Goal: Task Accomplishment & Management: Complete application form

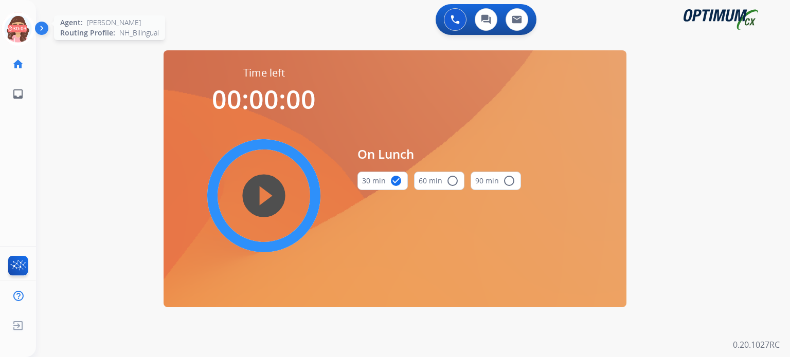
click at [13, 26] on icon at bounding box center [18, 28] width 33 height 33
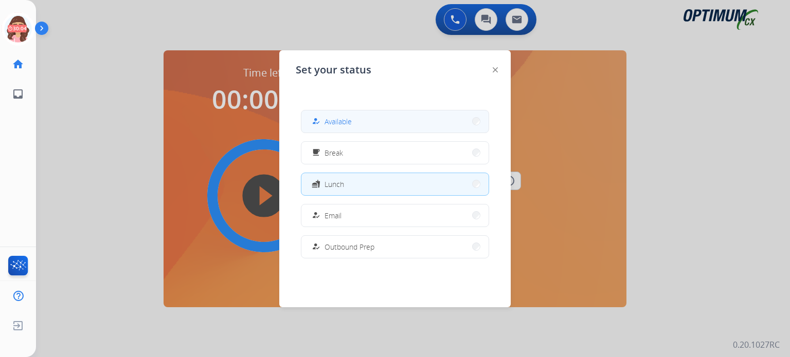
click at [347, 119] on span "Available" at bounding box center [338, 121] width 27 height 11
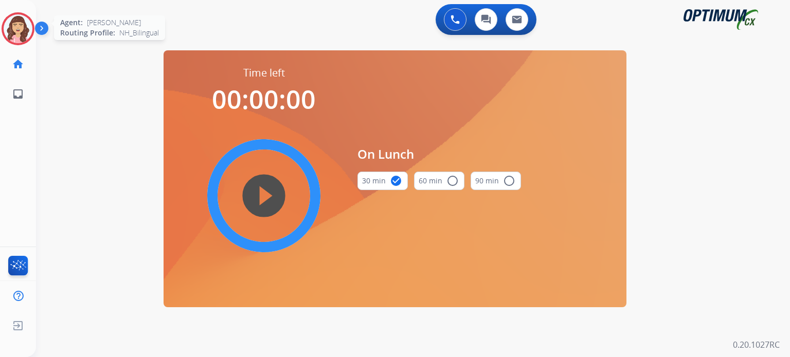
click at [23, 26] on img at bounding box center [18, 28] width 29 height 29
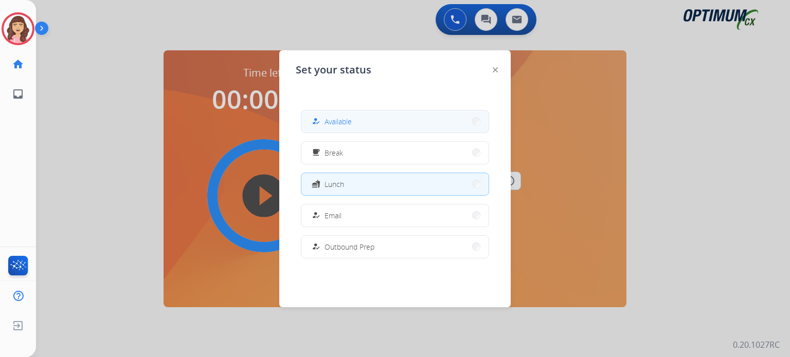
click at [381, 126] on button "how_to_reg Available" at bounding box center [394, 122] width 187 height 22
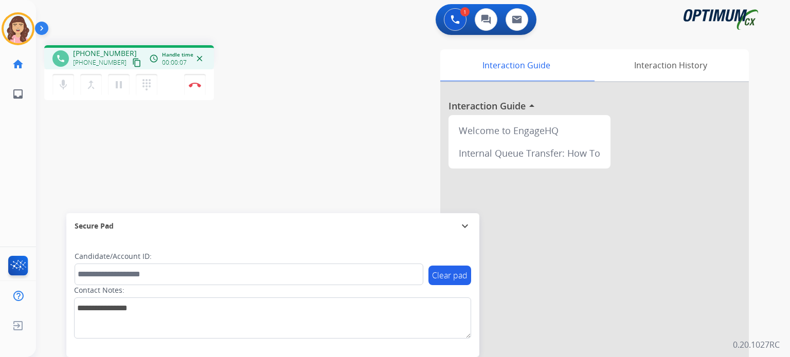
click at [132, 62] on mat-icon "content_copy" at bounding box center [136, 62] width 9 height 9
click at [195, 84] on img at bounding box center [195, 84] width 12 height 5
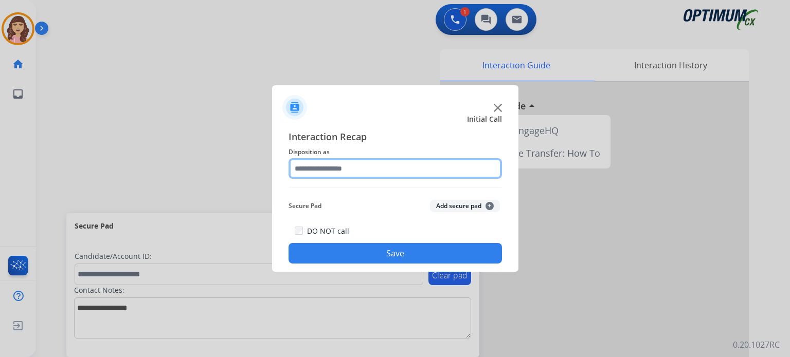
click at [363, 166] on input "text" at bounding box center [395, 168] width 213 height 21
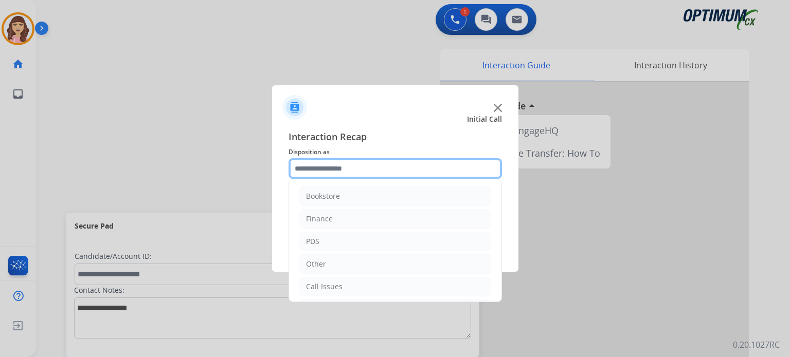
scroll to position [68, 0]
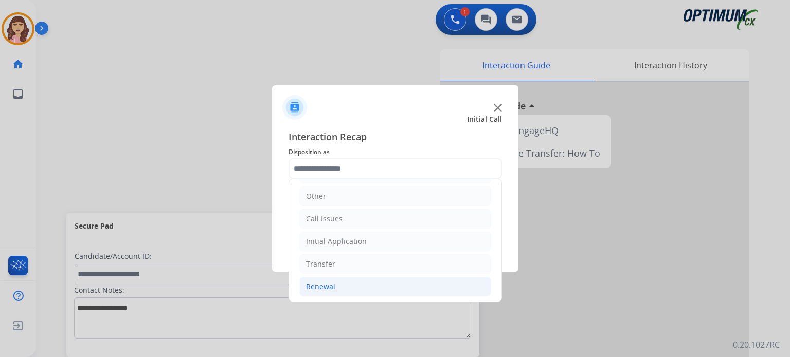
click at [346, 284] on li "Renewal" at bounding box center [395, 287] width 192 height 20
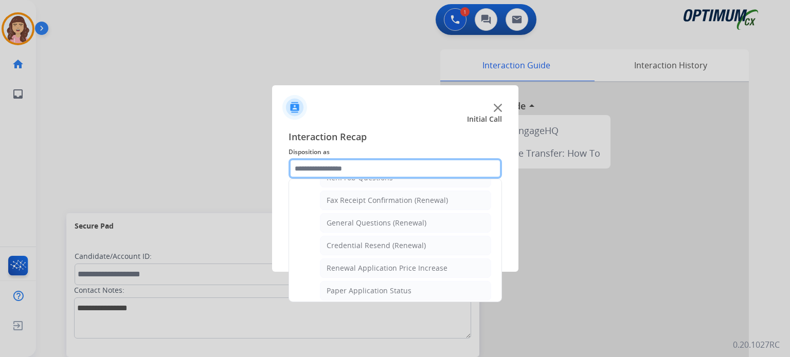
scroll to position [256, 0]
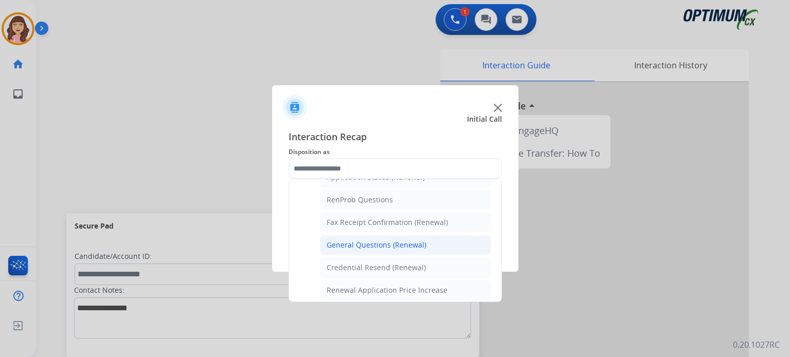
click at [405, 243] on div "General Questions (Renewal)" at bounding box center [377, 245] width 100 height 10
type input "**********"
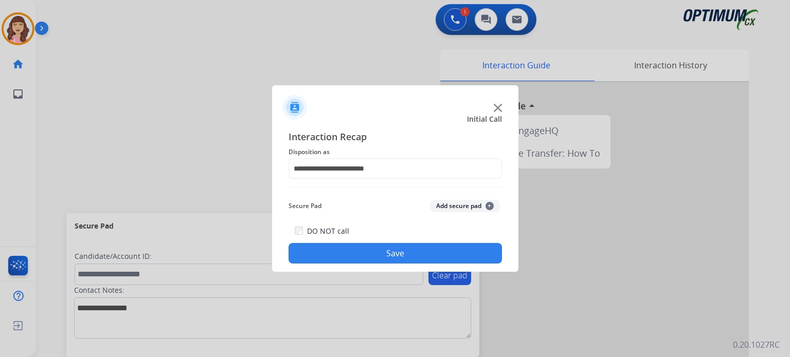
click at [387, 248] on button "Save" at bounding box center [395, 253] width 213 height 21
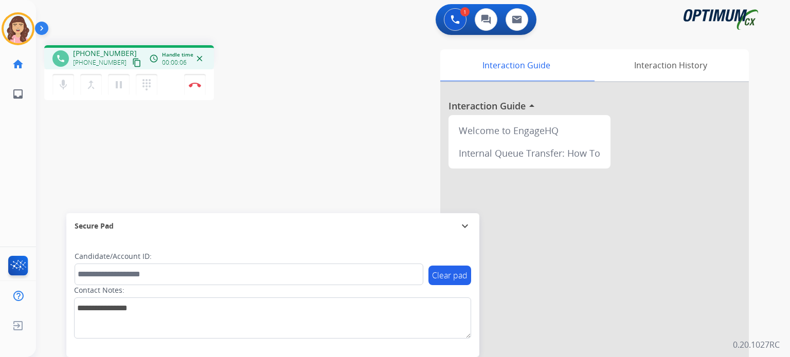
click at [132, 63] on mat-icon "content_copy" at bounding box center [136, 62] width 9 height 9
click at [208, 168] on div "phone [PHONE_NUMBER] [PHONE_NUMBER] content_copy access_time Call metrics Queue…" at bounding box center [400, 251] width 729 height 429
click at [237, 188] on div "phone [PHONE_NUMBER] [PHONE_NUMBER] content_copy access_time Call metrics Queue…" at bounding box center [400, 251] width 729 height 429
click at [183, 177] on div "phone [PHONE_NUMBER] [PHONE_NUMBER] content_copy access_time Call metrics Queue…" at bounding box center [400, 251] width 729 height 429
click at [195, 84] on img at bounding box center [195, 84] width 12 height 5
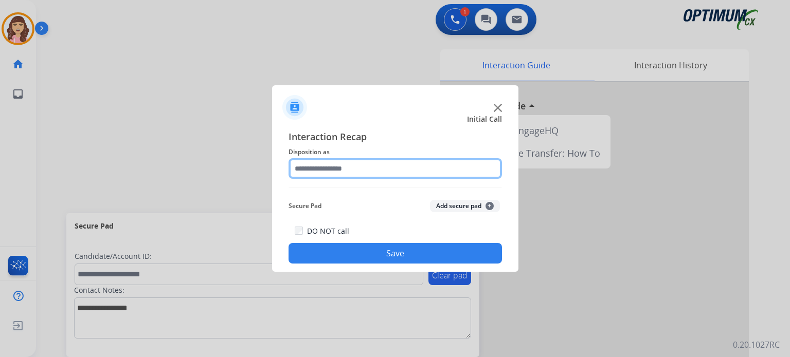
click at [358, 166] on input "text" at bounding box center [395, 168] width 213 height 21
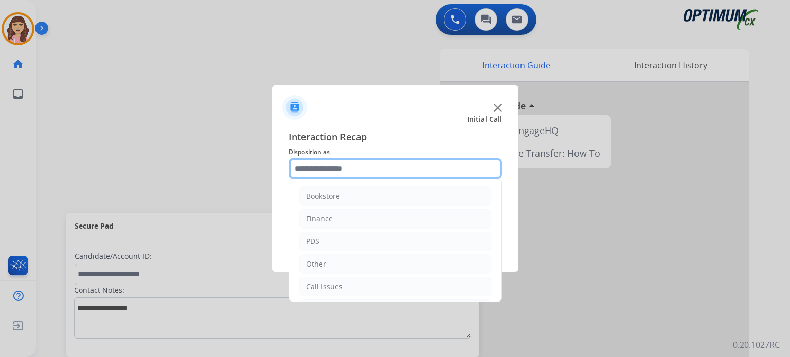
scroll to position [68, 0]
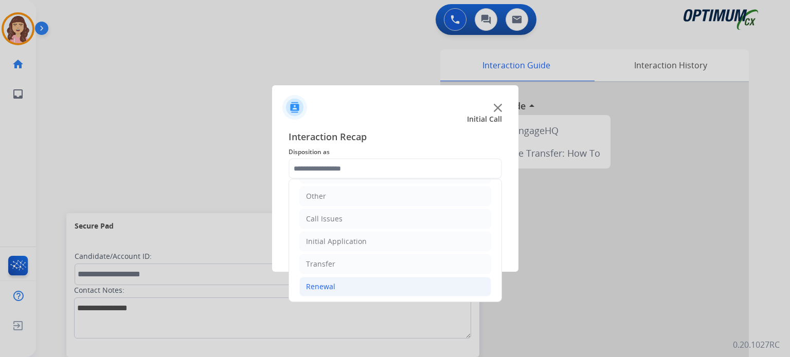
click at [326, 289] on div "Renewal" at bounding box center [320, 287] width 29 height 10
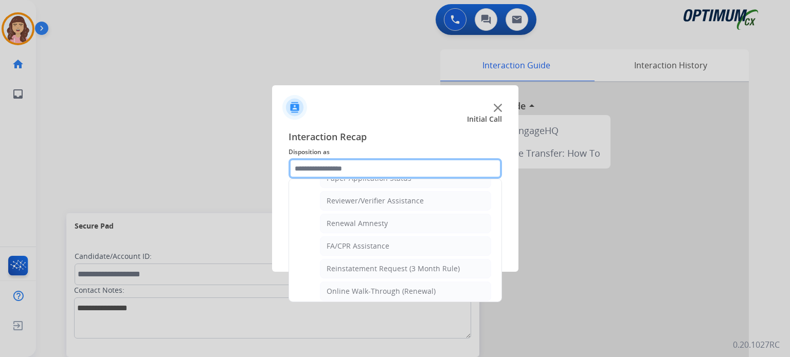
scroll to position [392, 0]
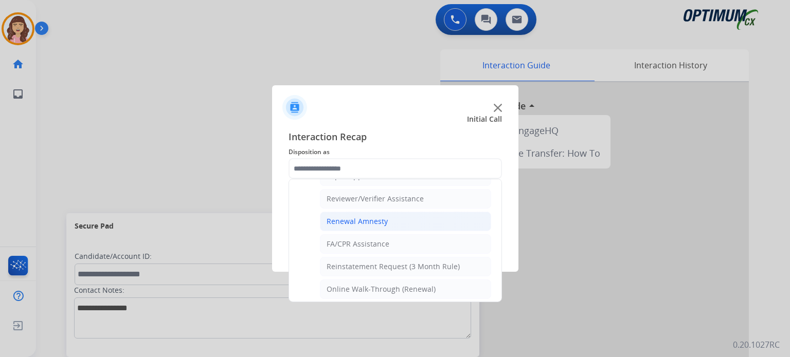
click at [374, 217] on div "Renewal Amnesty" at bounding box center [357, 222] width 61 height 10
type input "**********"
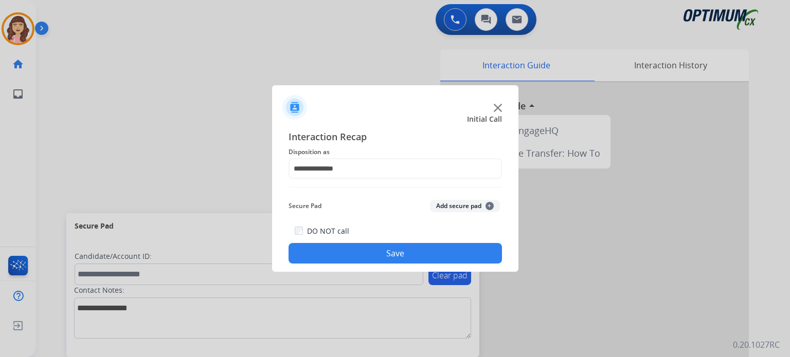
click at [387, 258] on button "Save" at bounding box center [395, 253] width 213 height 21
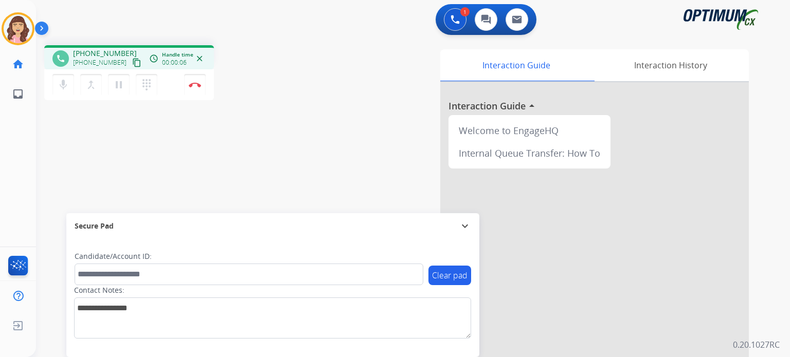
click at [132, 64] on mat-icon "content_copy" at bounding box center [136, 62] width 9 height 9
click at [185, 168] on div "phone [PHONE_NUMBER] [PHONE_NUMBER] content_copy access_time Call metrics Queue…" at bounding box center [400, 251] width 729 height 429
click at [167, 180] on div "phone [PHONE_NUMBER] [PHONE_NUMBER] content_copy access_time Call metrics Queue…" at bounding box center [400, 251] width 729 height 429
click at [209, 166] on div "phone [PHONE_NUMBER] [PHONE_NUMBER] content_copy access_time Call metrics Queue…" at bounding box center [400, 251] width 729 height 429
click at [194, 87] on button "Disconnect" at bounding box center [195, 85] width 22 height 22
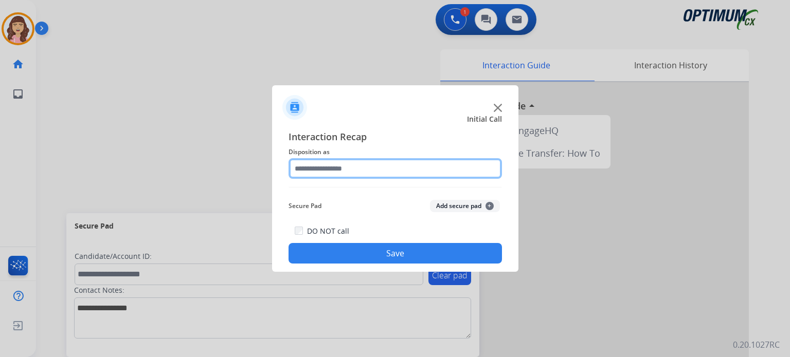
click at [348, 168] on input "text" at bounding box center [395, 168] width 213 height 21
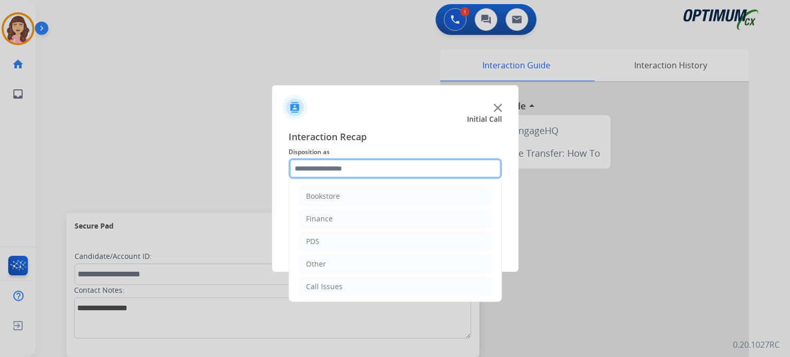
scroll to position [68, 0]
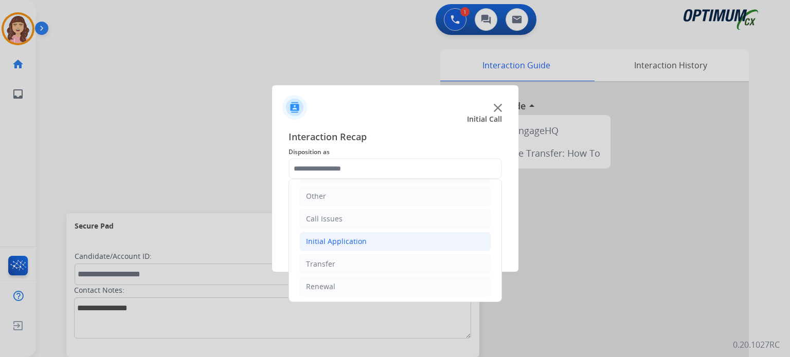
click at [342, 243] on div "Initial Application" at bounding box center [336, 242] width 61 height 10
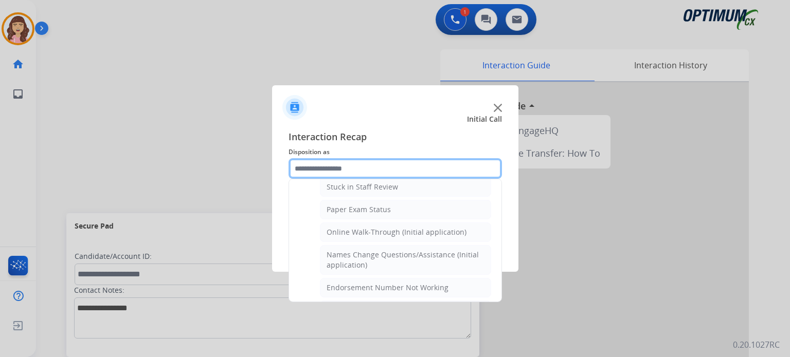
scroll to position [168, 0]
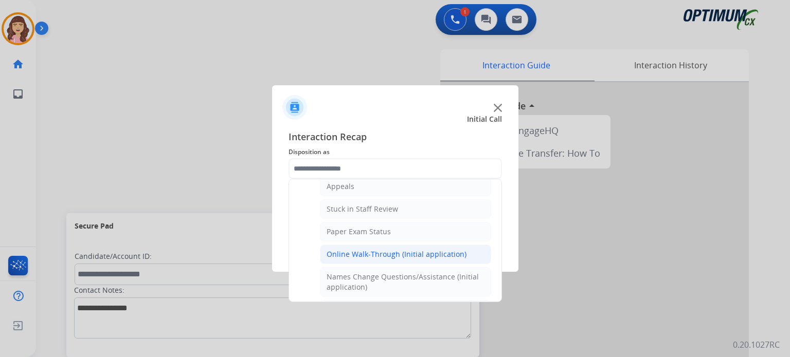
click at [389, 252] on div "Online Walk-Through (Initial application)" at bounding box center [397, 254] width 140 height 10
type input "**********"
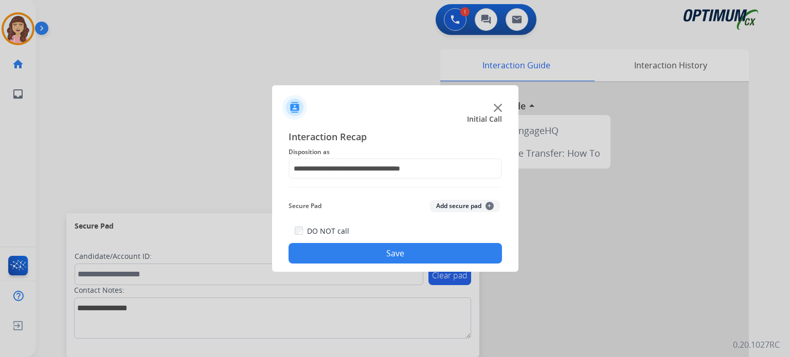
click at [394, 253] on button "Save" at bounding box center [395, 253] width 213 height 21
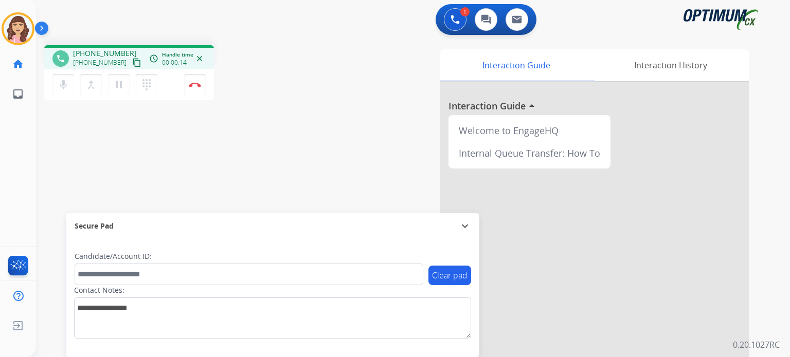
click at [132, 61] on mat-icon "content_copy" at bounding box center [136, 62] width 9 height 9
click at [193, 87] on img at bounding box center [195, 84] width 12 height 5
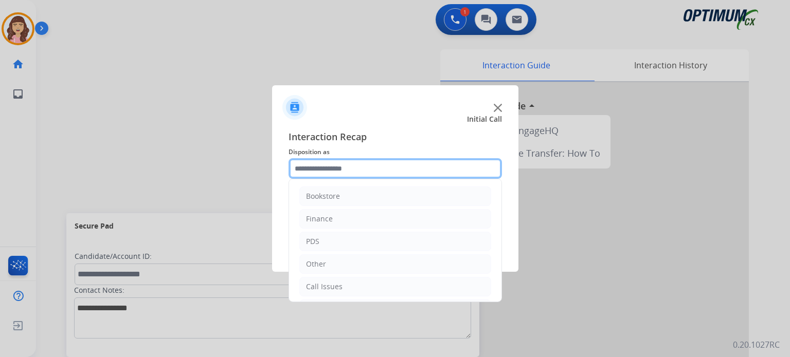
click at [361, 176] on input "text" at bounding box center [395, 168] width 213 height 21
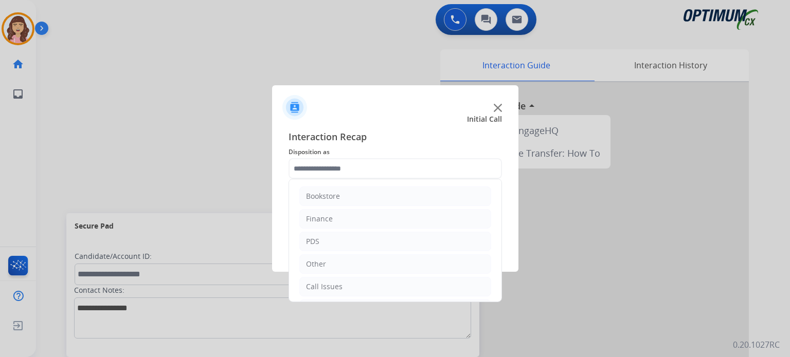
click at [502, 191] on div "Interaction Recap Disposition as Bookstore Finance PDS Other Call Issues Initia…" at bounding box center [395, 196] width 246 height 151
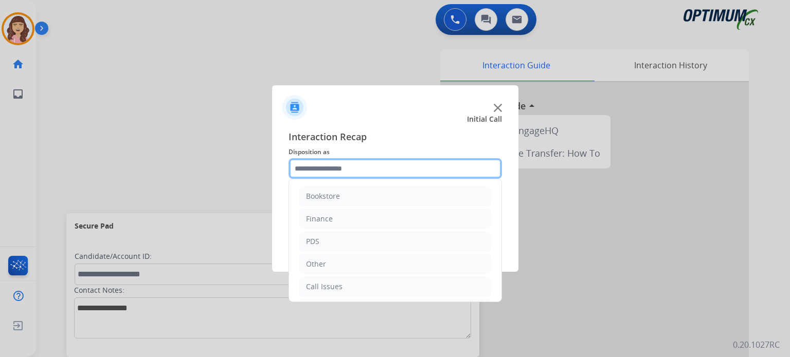
click at [431, 170] on input "text" at bounding box center [395, 168] width 213 height 21
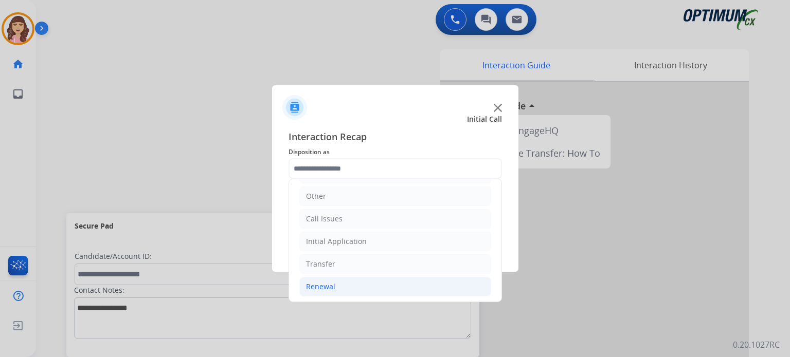
click at [335, 286] on li "Renewal" at bounding box center [395, 287] width 192 height 20
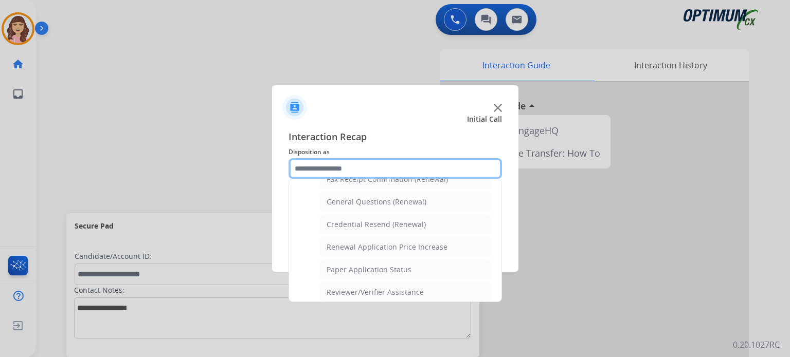
scroll to position [287, 0]
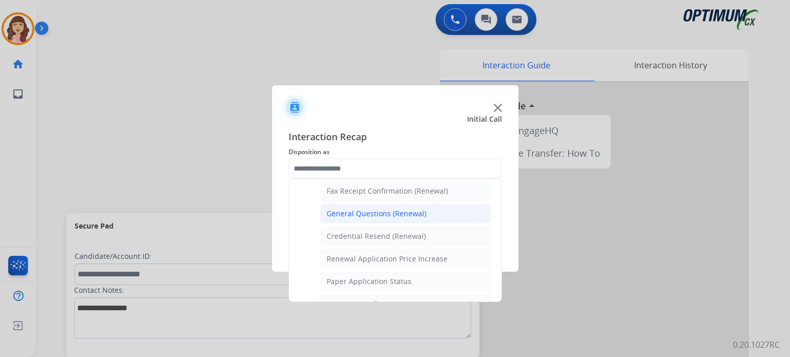
click at [393, 212] on div "General Questions (Renewal)" at bounding box center [377, 214] width 100 height 10
type input "**********"
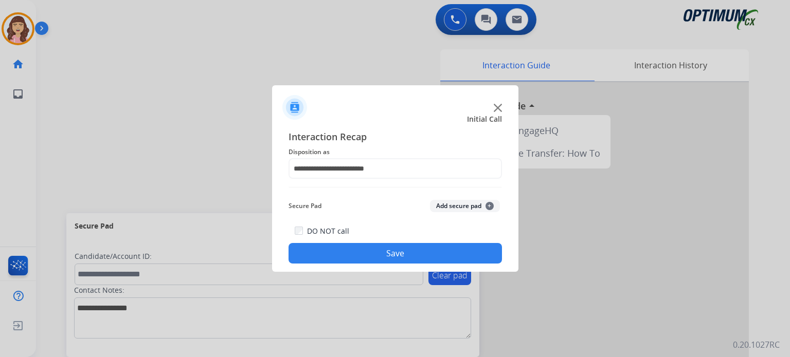
click at [389, 246] on button "Save" at bounding box center [395, 253] width 213 height 21
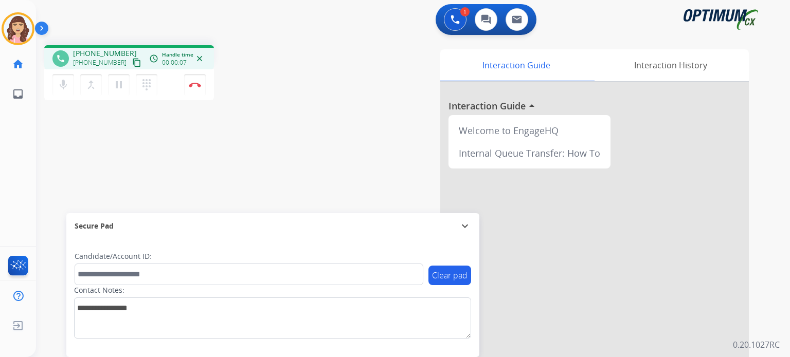
click at [132, 63] on mat-icon "content_copy" at bounding box center [136, 62] width 9 height 9
click at [195, 83] on img at bounding box center [195, 84] width 12 height 5
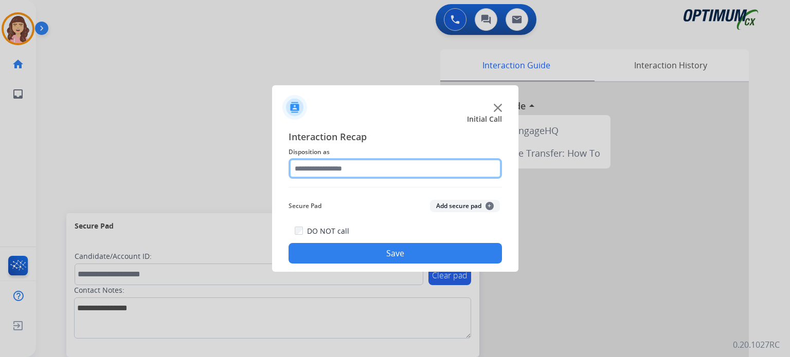
click at [342, 164] on input "text" at bounding box center [395, 168] width 213 height 21
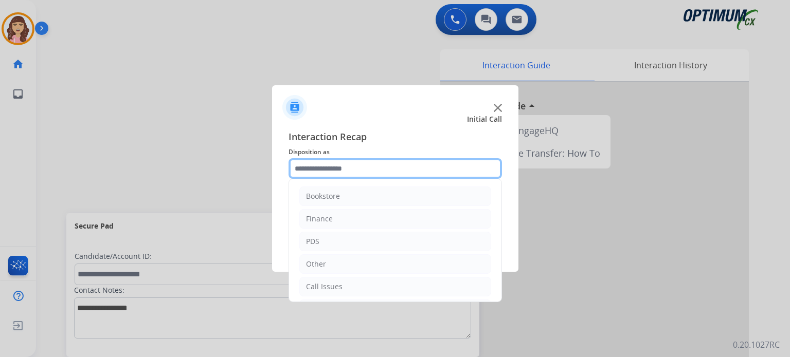
scroll to position [68, 0]
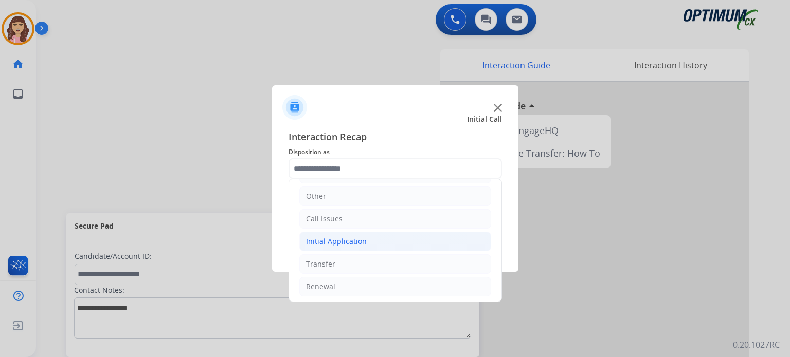
click at [354, 234] on li "Initial Application" at bounding box center [395, 242] width 192 height 20
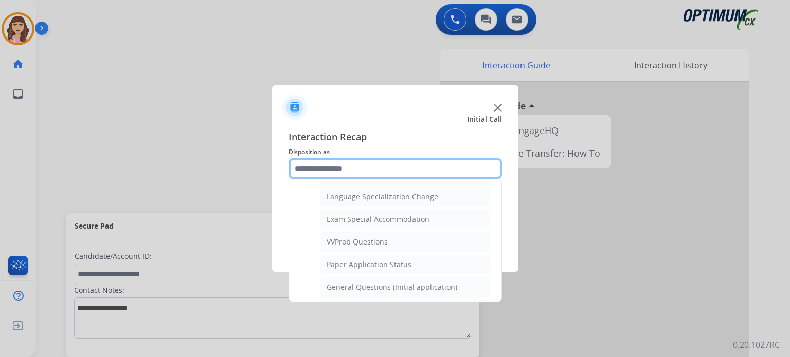
scroll to position [535, 0]
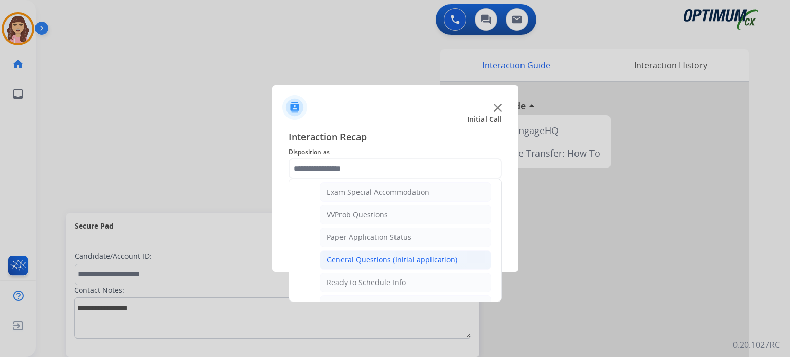
click at [377, 257] on div "General Questions (Initial application)" at bounding box center [392, 260] width 131 height 10
type input "**********"
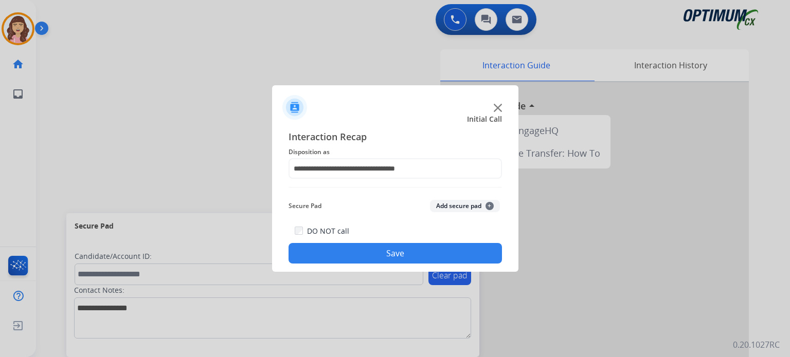
click at [377, 257] on button "Save" at bounding box center [395, 253] width 213 height 21
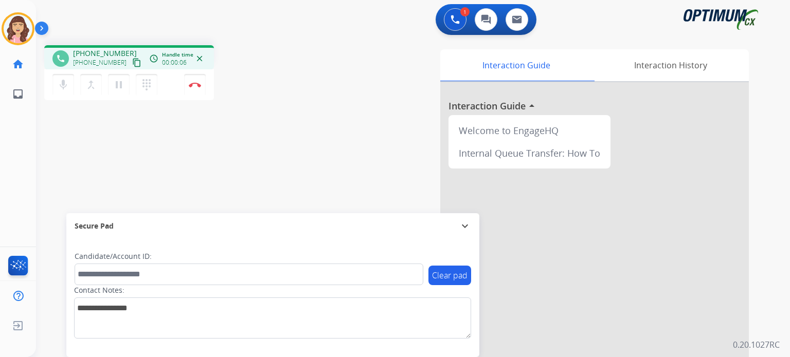
click at [132, 64] on mat-icon "content_copy" at bounding box center [136, 62] width 9 height 9
click at [191, 86] on img at bounding box center [195, 84] width 12 height 5
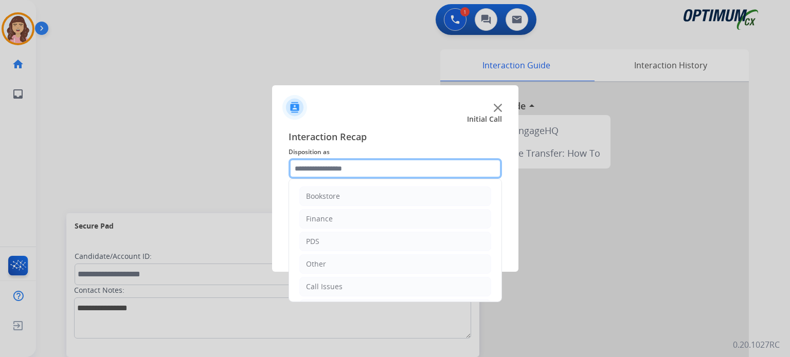
click at [346, 168] on input "text" at bounding box center [395, 168] width 213 height 21
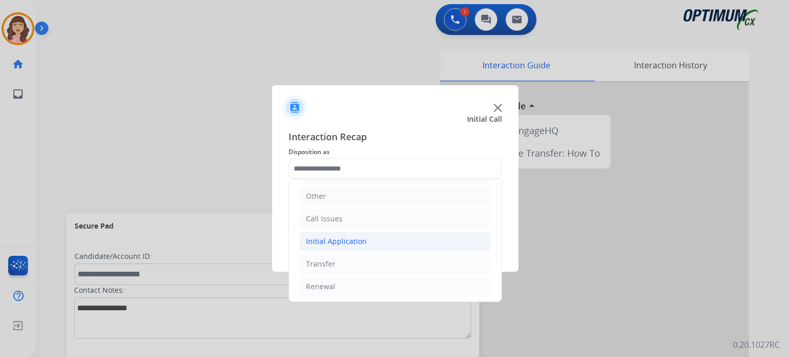
click at [370, 236] on li "Initial Application" at bounding box center [395, 242] width 192 height 20
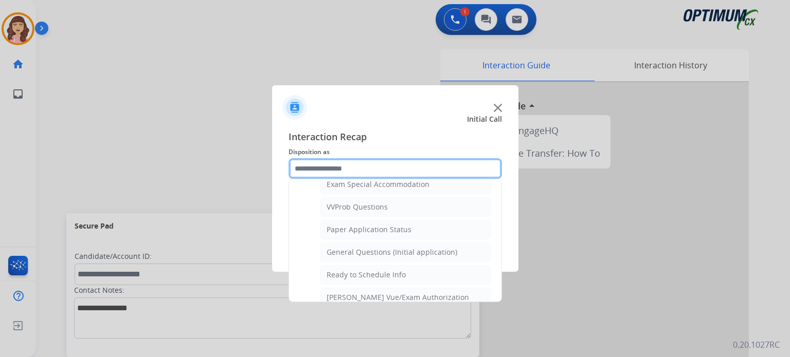
scroll to position [540, 0]
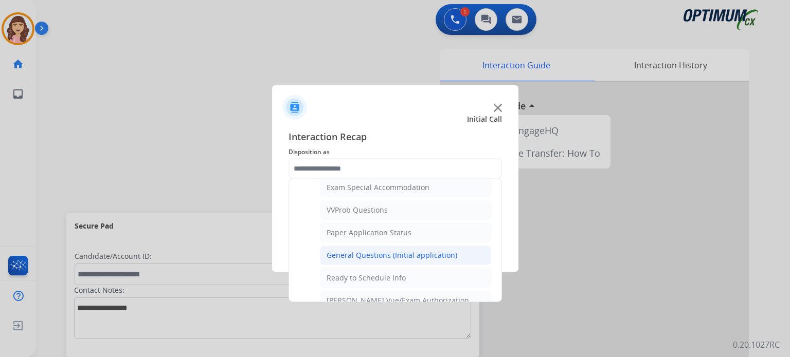
click at [373, 251] on div "General Questions (Initial application)" at bounding box center [392, 255] width 131 height 10
type input "**********"
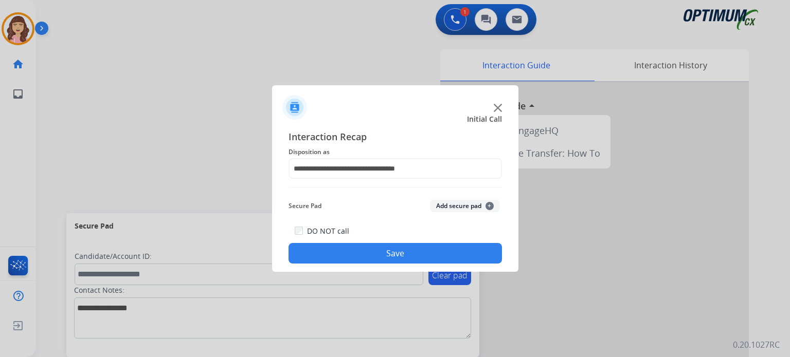
click at [383, 251] on button "Save" at bounding box center [395, 253] width 213 height 21
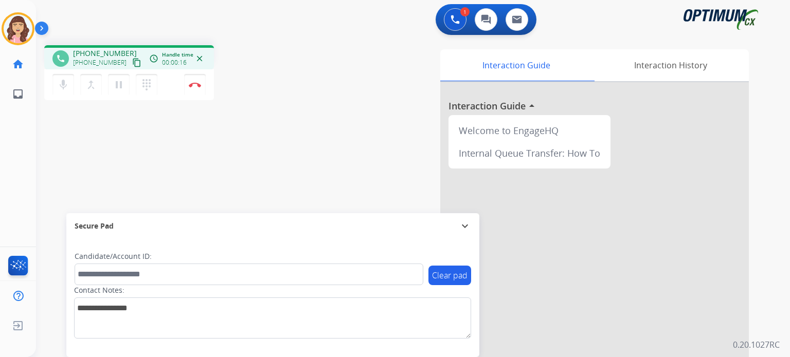
click at [132, 64] on mat-icon "content_copy" at bounding box center [136, 62] width 9 height 9
click at [194, 86] on img at bounding box center [195, 84] width 12 height 5
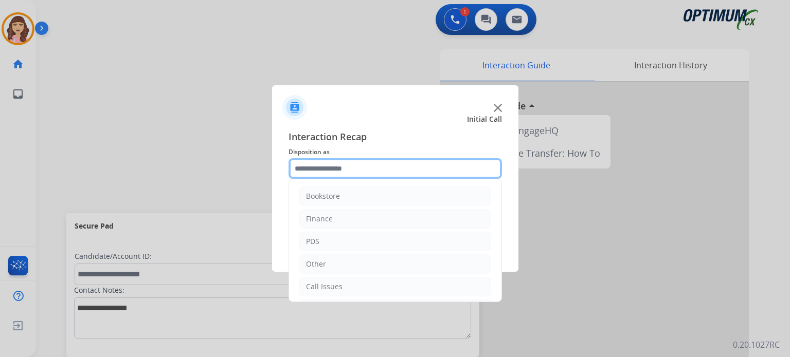
click at [346, 170] on input "text" at bounding box center [395, 168] width 213 height 21
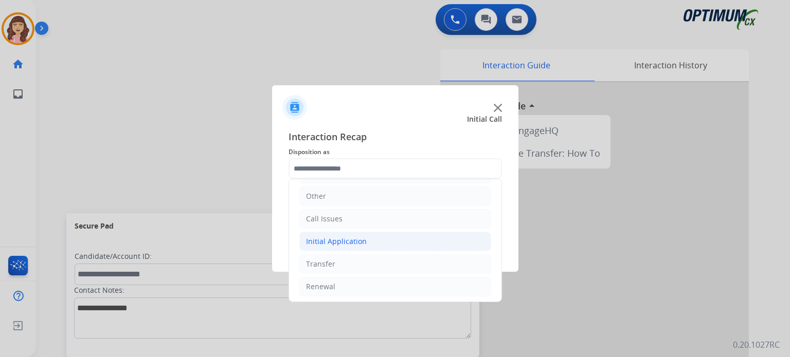
click at [353, 239] on div "Initial Application" at bounding box center [336, 242] width 61 height 10
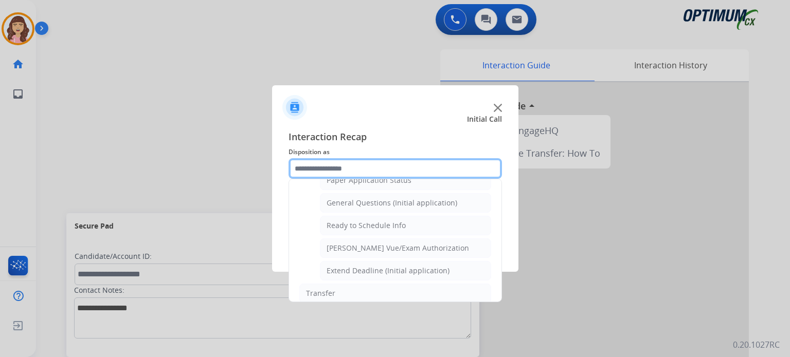
scroll to position [597, 0]
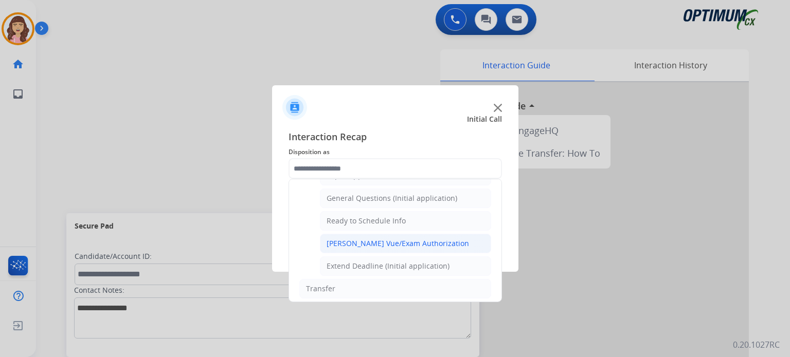
click at [393, 239] on div "[PERSON_NAME] Vue/Exam Authorization" at bounding box center [398, 244] width 142 height 10
type input "**********"
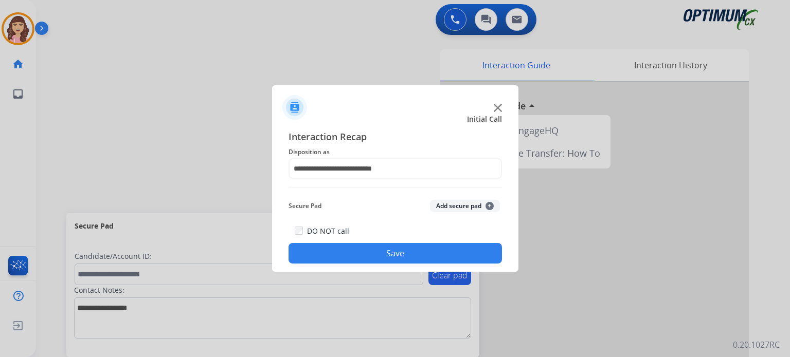
click at [403, 251] on button "Save" at bounding box center [395, 253] width 213 height 21
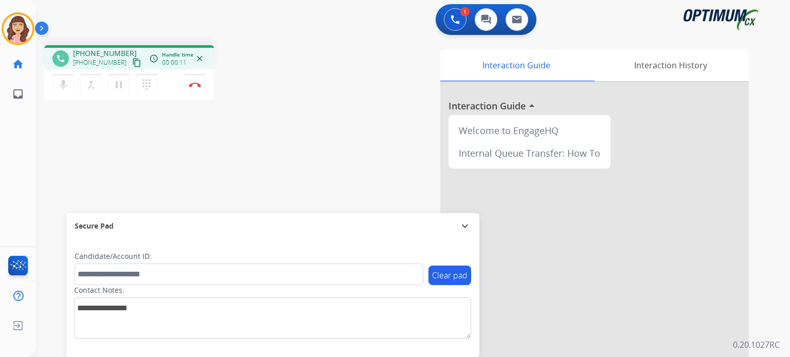
click at [132, 59] on mat-icon "content_copy" at bounding box center [136, 62] width 9 height 9
click at [195, 86] on img at bounding box center [195, 84] width 12 height 5
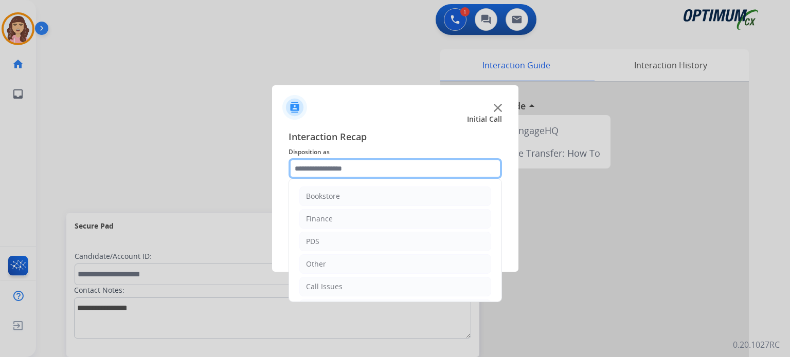
click at [350, 166] on input "text" at bounding box center [395, 168] width 213 height 21
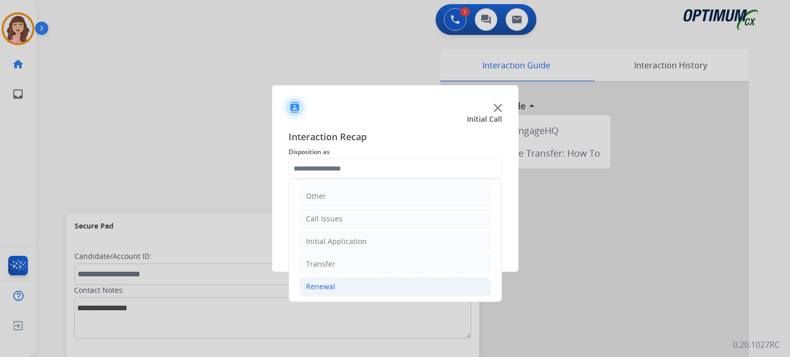
click at [342, 285] on li "Renewal" at bounding box center [395, 287] width 192 height 20
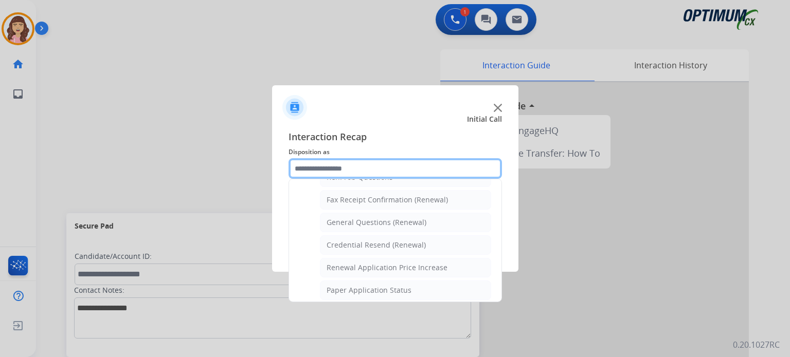
scroll to position [273, 0]
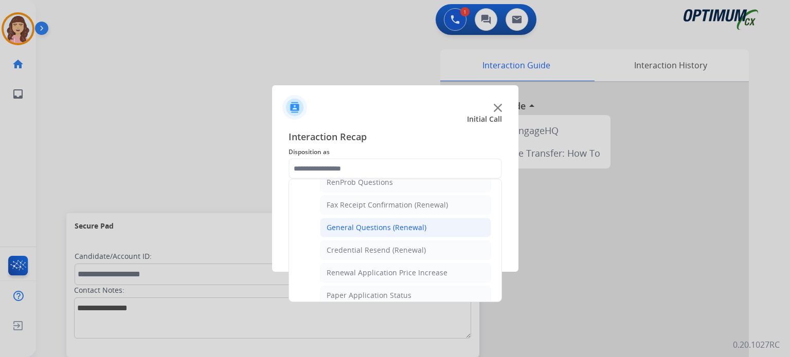
click at [366, 223] on div "General Questions (Renewal)" at bounding box center [377, 228] width 100 height 10
type input "**********"
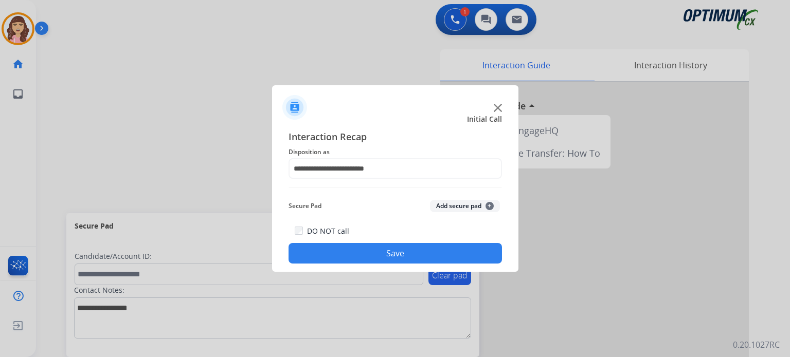
click at [379, 255] on button "Save" at bounding box center [395, 253] width 213 height 21
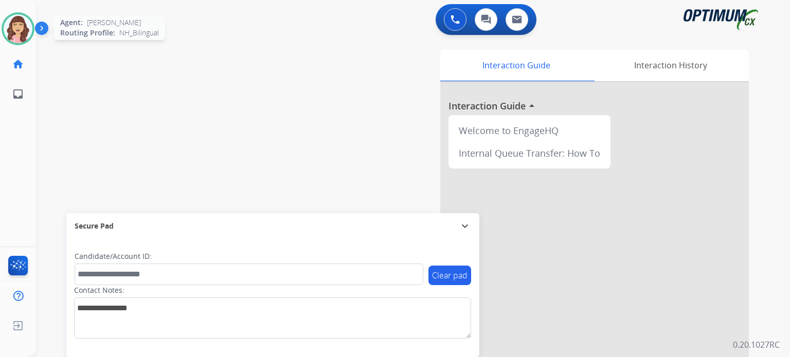
click at [16, 26] on img at bounding box center [18, 28] width 29 height 29
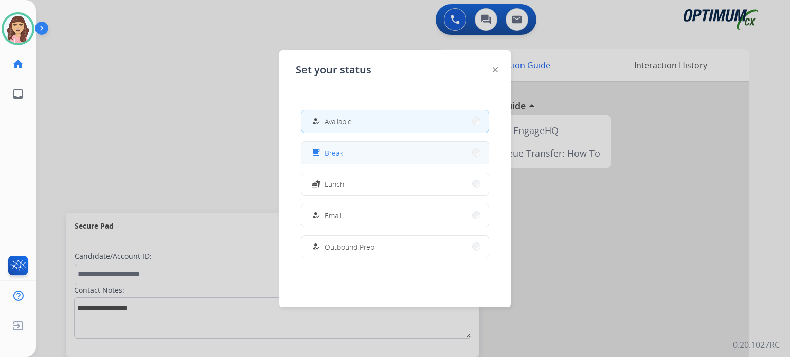
click at [345, 148] on button "free_breakfast Break" at bounding box center [394, 153] width 187 height 22
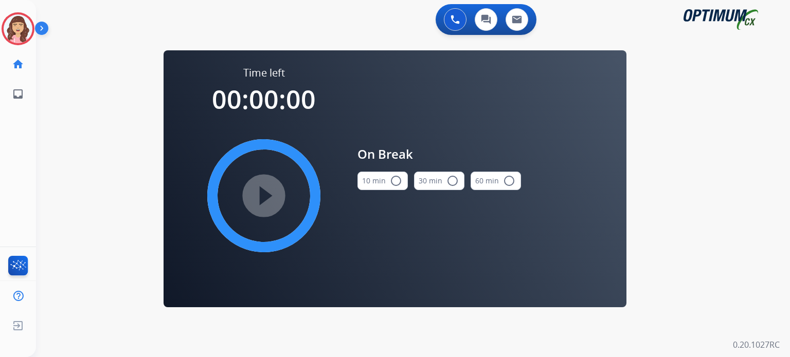
click at [392, 179] on mat-icon "radio_button_unchecked" at bounding box center [396, 181] width 12 height 12
click at [265, 191] on mat-icon "play_circle_filled" at bounding box center [264, 196] width 12 height 12
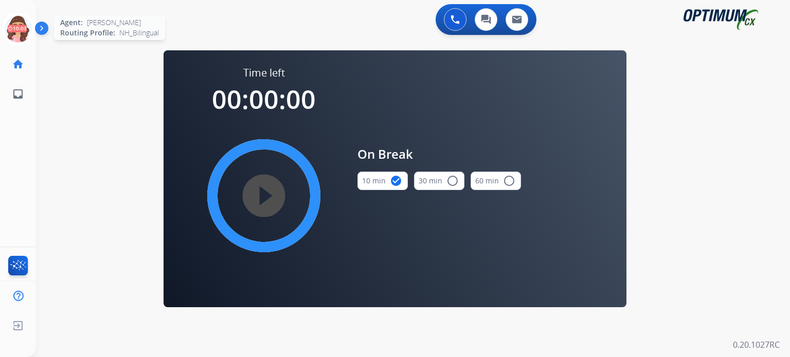
click at [14, 31] on icon at bounding box center [18, 28] width 33 height 33
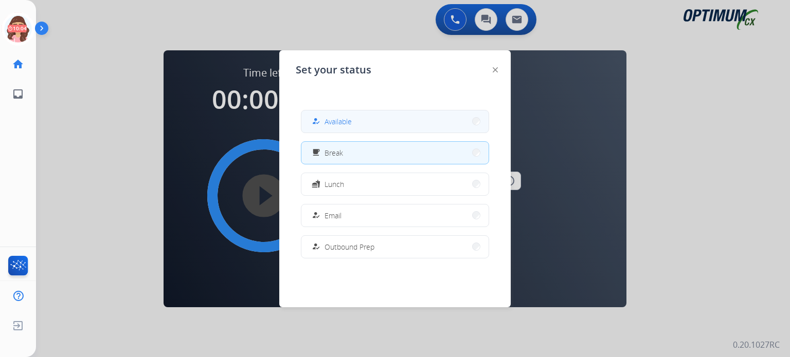
click at [363, 124] on button "how_to_reg Available" at bounding box center [394, 122] width 187 height 22
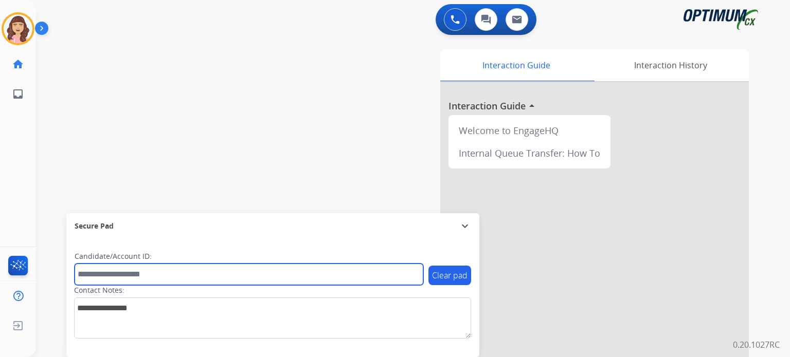
click at [214, 269] on input "text" at bounding box center [249, 275] width 349 height 22
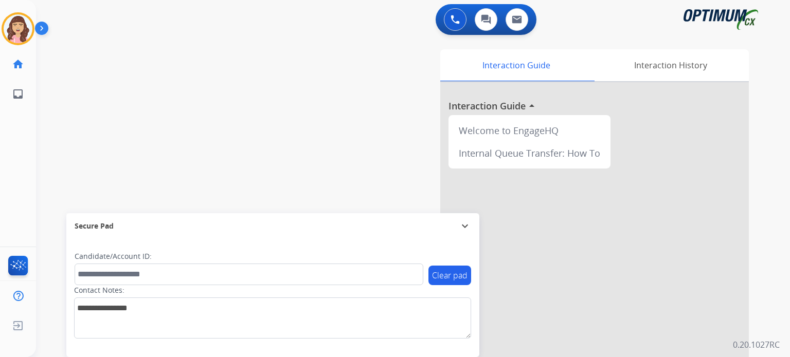
click at [383, 182] on div "Interaction Guide Interaction History Interaction Guide arrow_drop_up Welcome t…" at bounding box center [532, 257] width 433 height 417
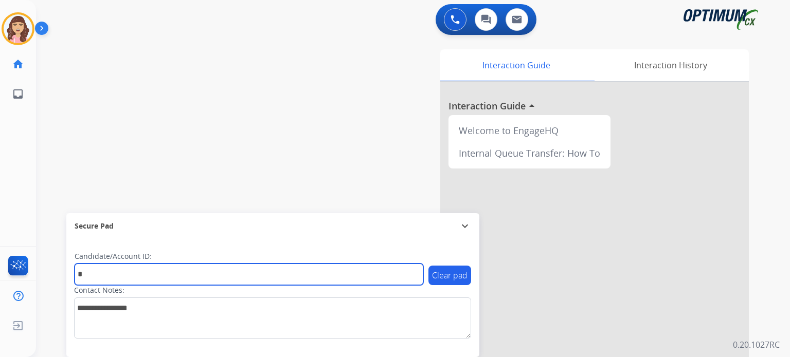
type input "*"
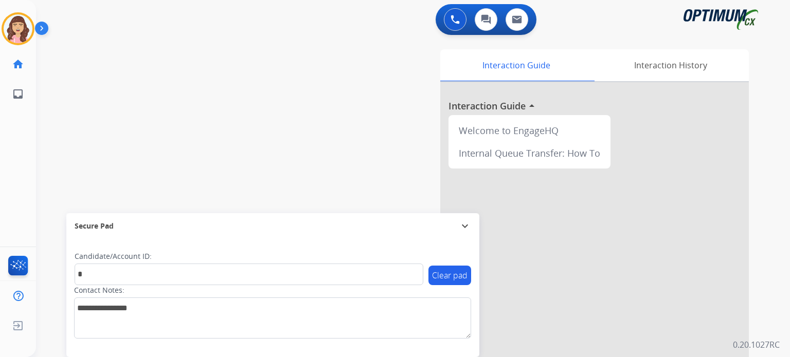
click at [239, 145] on div "swap_horiz Break voice bridge close_fullscreen Connect 3-Way Call merge_type Se…" at bounding box center [400, 251] width 729 height 429
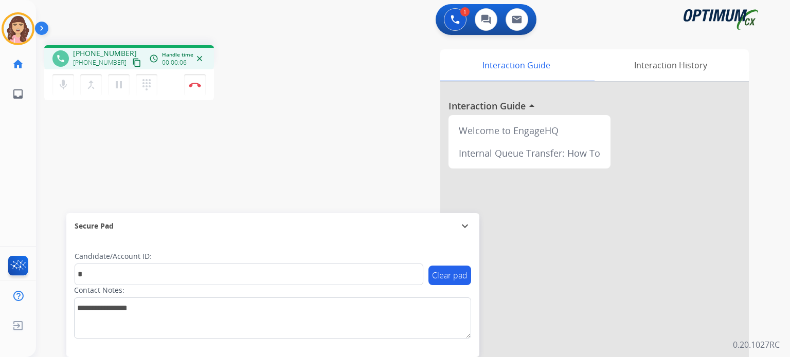
click at [132, 62] on mat-icon "content_copy" at bounding box center [136, 62] width 9 height 9
click at [197, 88] on button "Disconnect" at bounding box center [195, 85] width 22 height 22
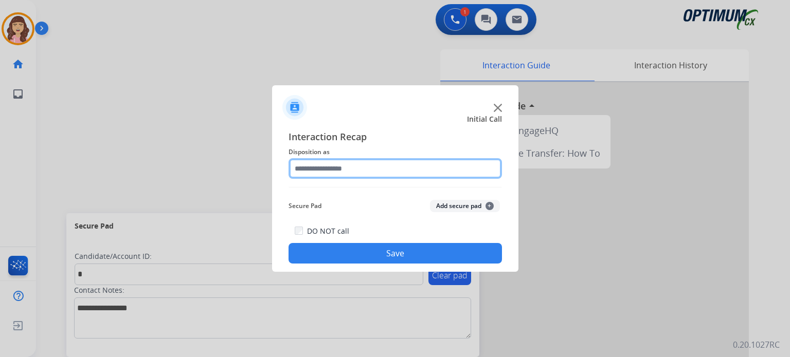
click at [359, 164] on input "text" at bounding box center [395, 168] width 213 height 21
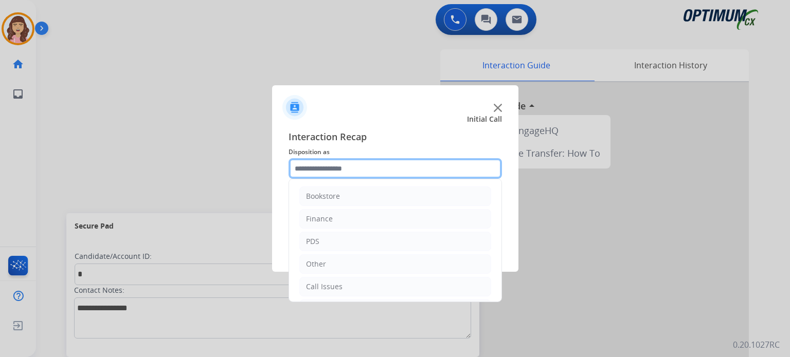
scroll to position [68, 0]
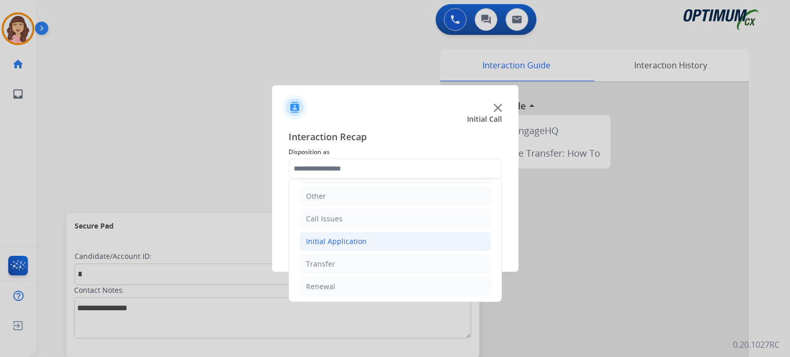
click at [371, 237] on li "Initial Application" at bounding box center [395, 242] width 192 height 20
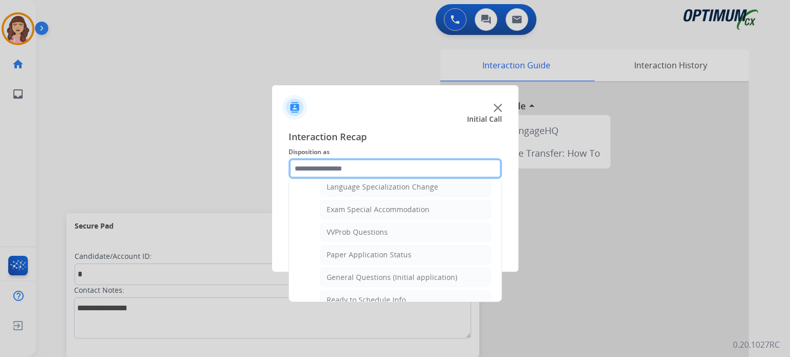
scroll to position [527, 0]
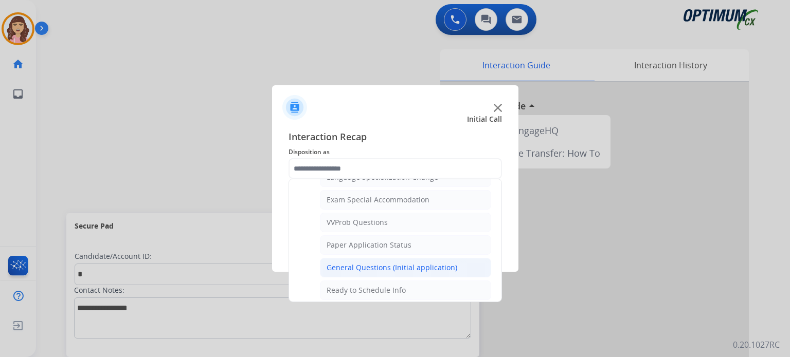
click at [395, 264] on div "General Questions (Initial application)" at bounding box center [392, 268] width 131 height 10
type input "**********"
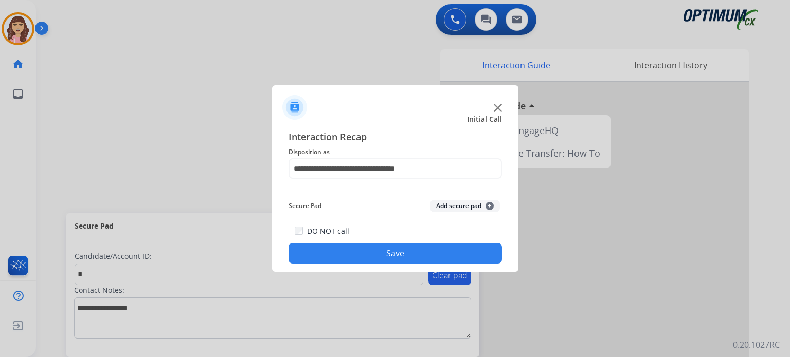
click at [351, 256] on button "Save" at bounding box center [395, 253] width 213 height 21
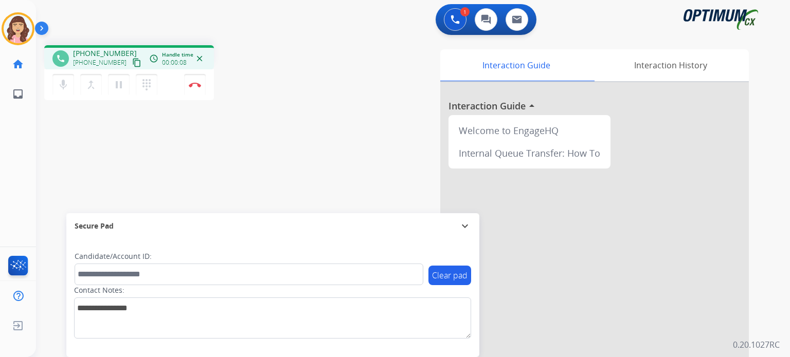
click at [132, 61] on mat-icon "content_copy" at bounding box center [136, 62] width 9 height 9
click at [132, 60] on mat-icon "content_copy" at bounding box center [136, 62] width 9 height 9
click at [199, 85] on img at bounding box center [195, 84] width 12 height 5
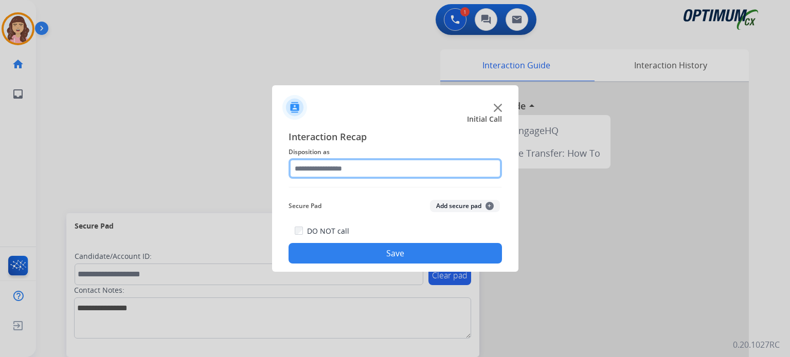
click at [350, 166] on input "text" at bounding box center [395, 168] width 213 height 21
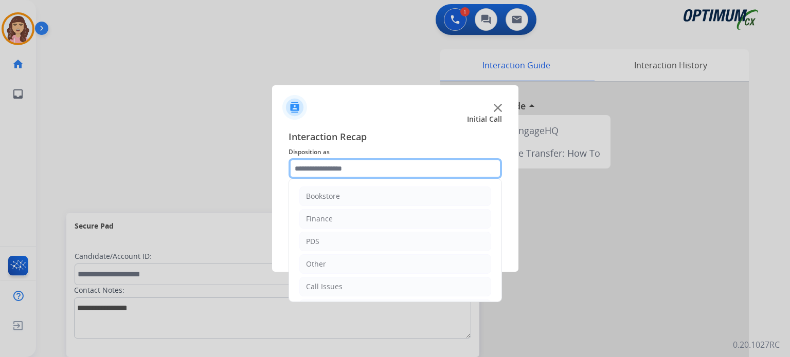
scroll to position [68, 0]
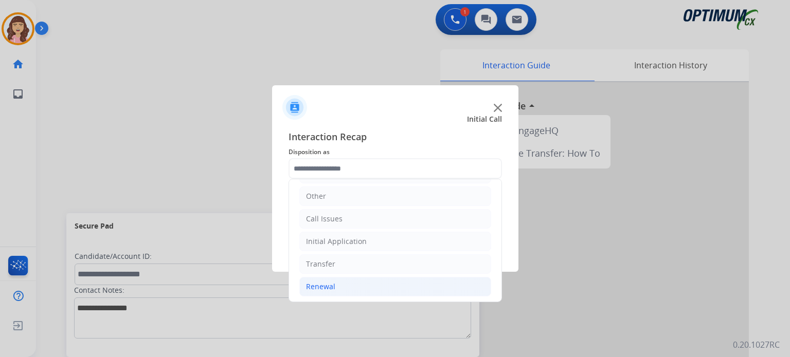
click at [337, 283] on li "Renewal" at bounding box center [395, 287] width 192 height 20
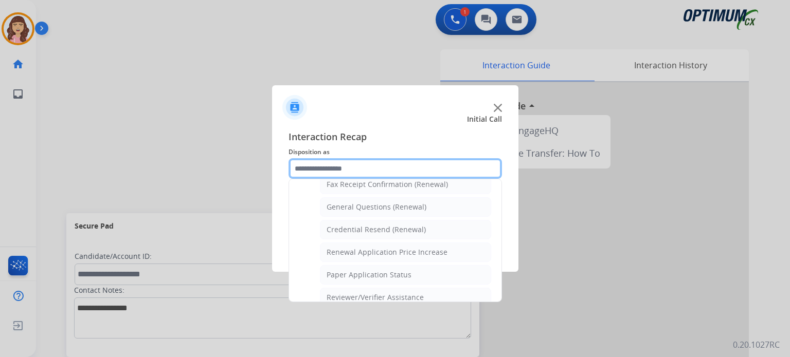
scroll to position [282, 0]
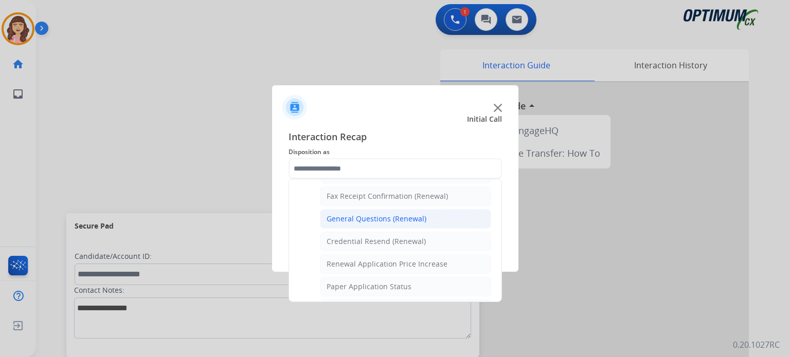
click at [389, 214] on div "General Questions (Renewal)" at bounding box center [377, 219] width 100 height 10
type input "**********"
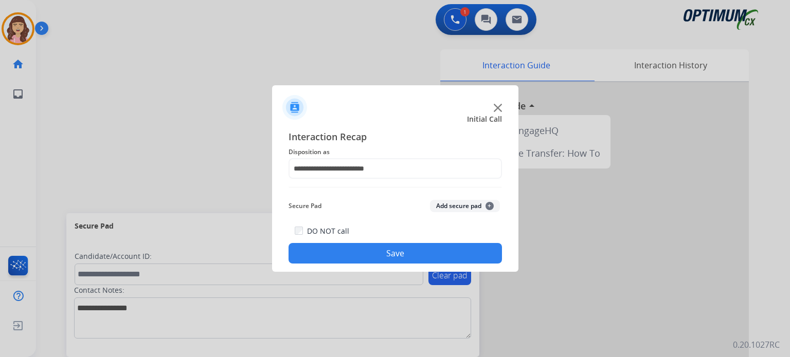
click at [369, 257] on button "Save" at bounding box center [395, 253] width 213 height 21
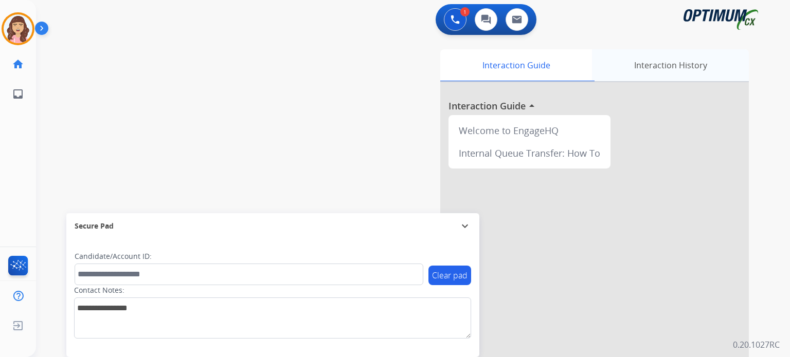
click at [685, 65] on div "Interaction History" at bounding box center [670, 65] width 157 height 32
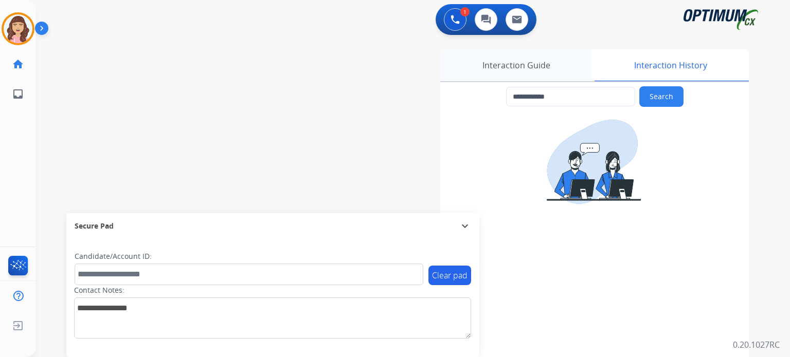
click at [536, 63] on div "Interaction Guide" at bounding box center [516, 65] width 152 height 32
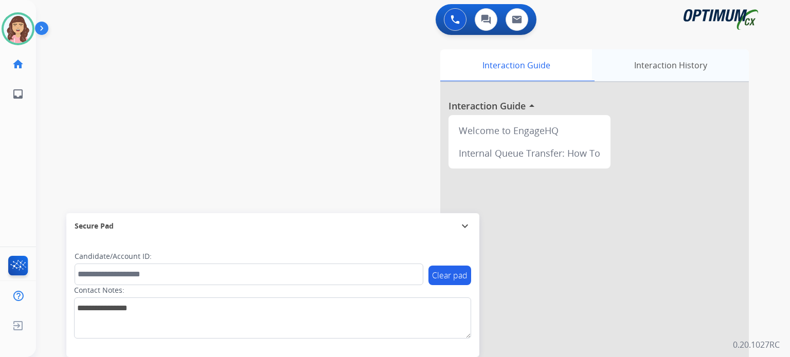
click at [655, 66] on div "Interaction History" at bounding box center [670, 65] width 157 height 32
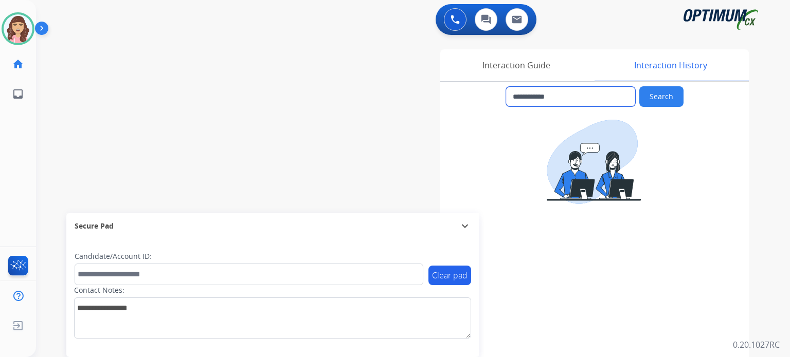
drag, startPoint x: 492, startPoint y: 99, endPoint x: 371, endPoint y: 105, distance: 121.5
click at [371, 105] on div "**********" at bounding box center [532, 257] width 433 height 417
click at [458, 18] on img at bounding box center [455, 19] width 9 height 9
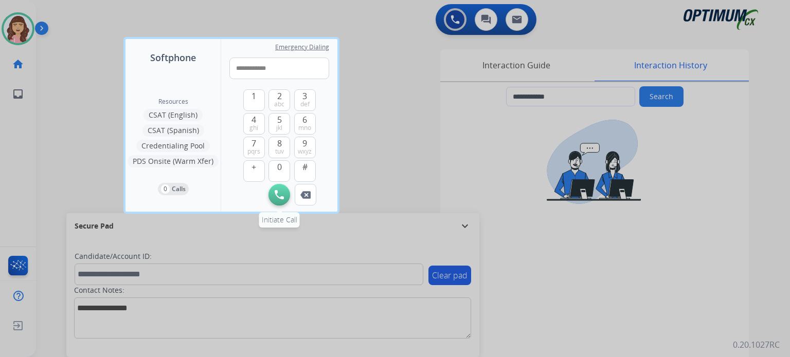
type input "**********"
click at [277, 193] on img at bounding box center [279, 194] width 9 height 9
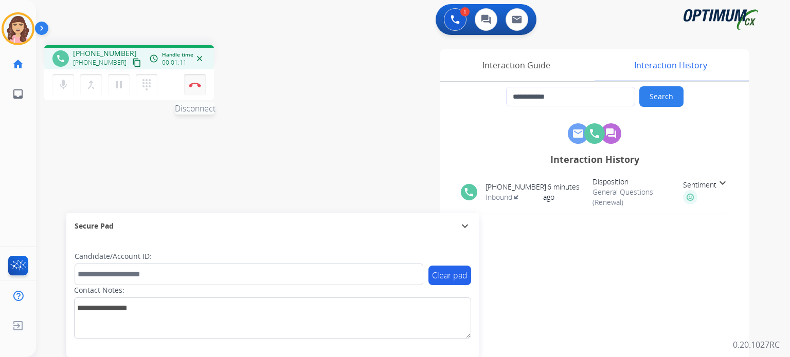
click at [193, 87] on img at bounding box center [195, 84] width 12 height 5
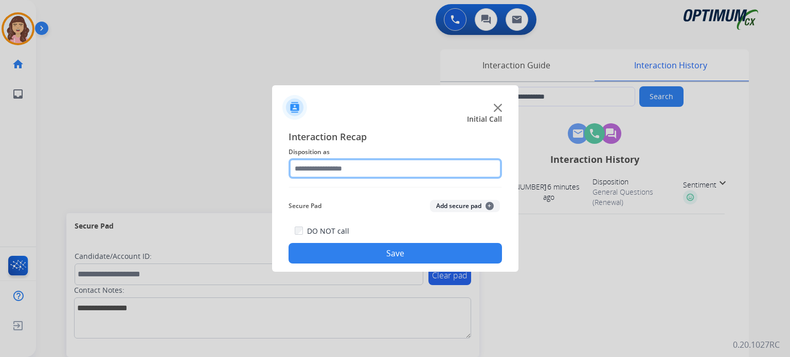
click at [349, 172] on input "text" at bounding box center [395, 168] width 213 height 21
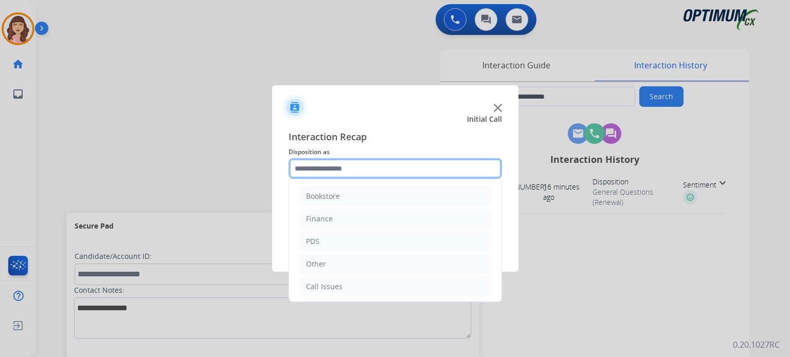
scroll to position [68, 0]
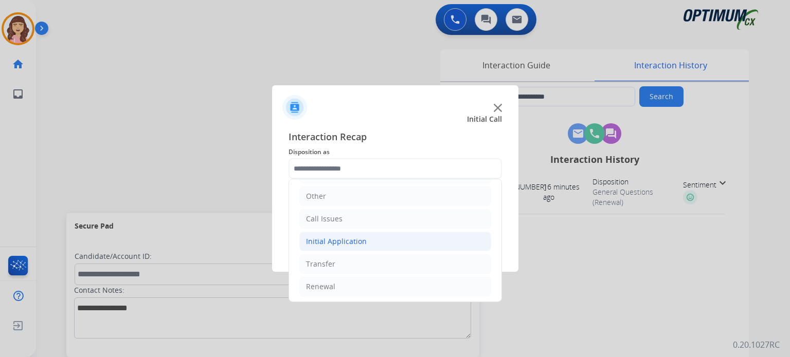
click at [374, 238] on li "Initial Application" at bounding box center [395, 242] width 192 height 20
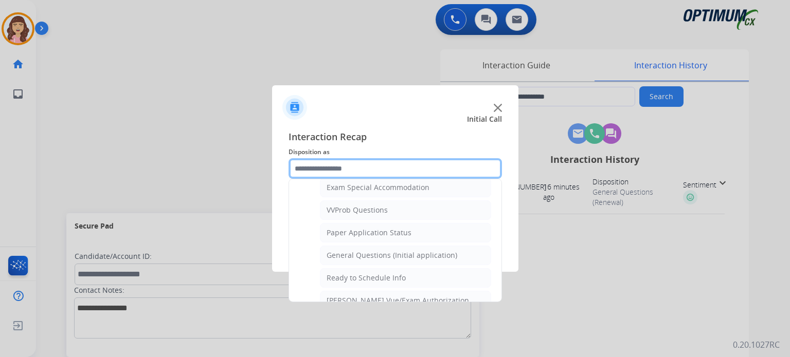
scroll to position [577, 0]
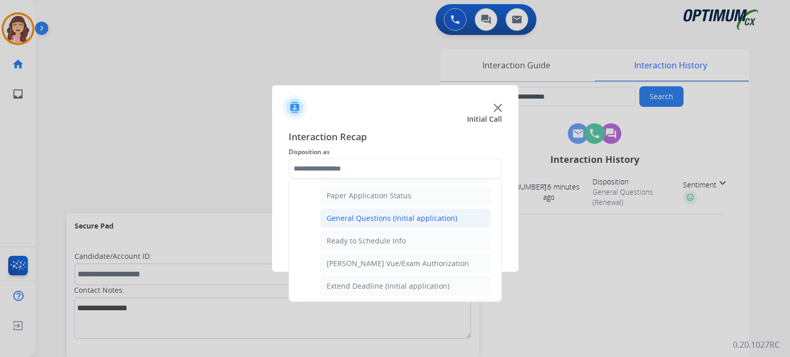
click at [374, 213] on div "General Questions (Initial application)" at bounding box center [392, 218] width 131 height 10
type input "**********"
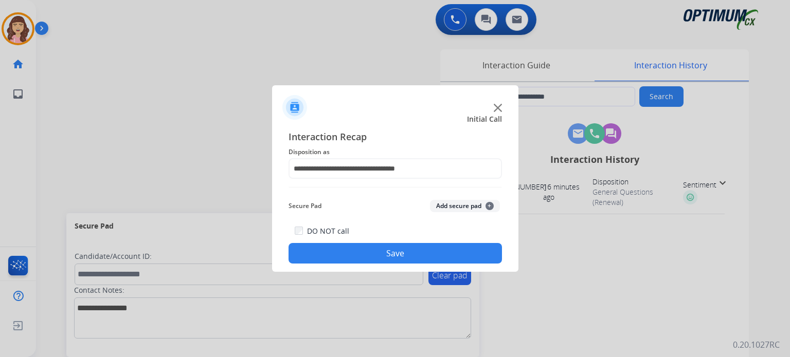
click at [379, 255] on button "Save" at bounding box center [395, 253] width 213 height 21
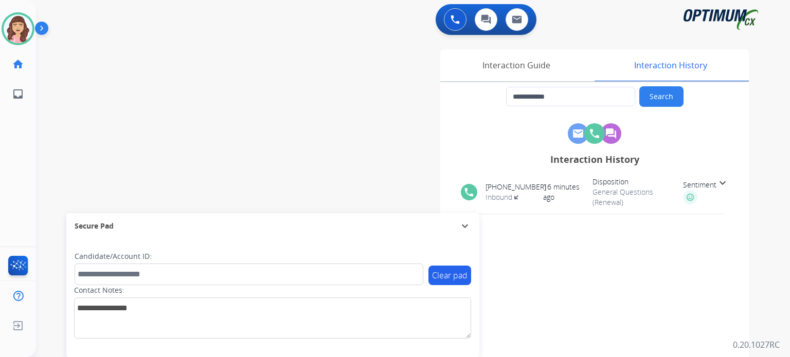
click at [271, 224] on div "Secure Pad" at bounding box center [273, 226] width 397 height 17
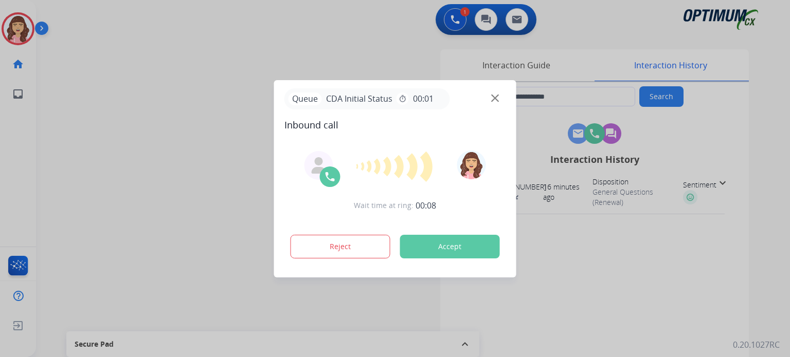
type input "**********"
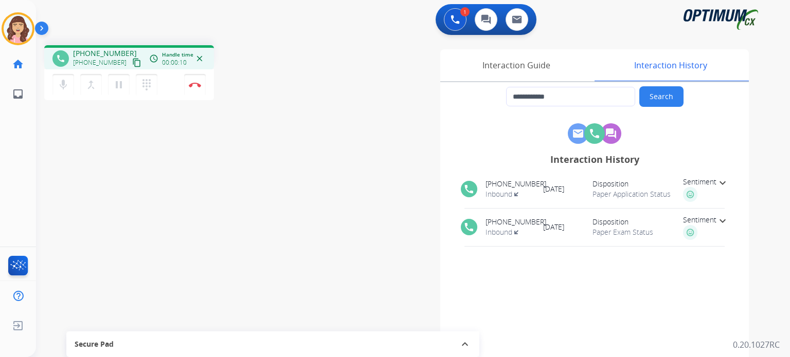
click at [132, 66] on mat-icon "content_copy" at bounding box center [136, 62] width 9 height 9
click at [340, 247] on div "**********" at bounding box center [532, 257] width 433 height 417
click at [119, 88] on mat-icon "pause" at bounding box center [119, 85] width 12 height 12
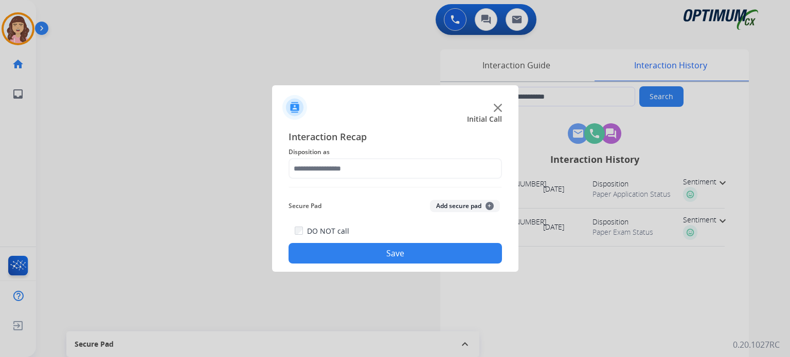
click at [177, 195] on div at bounding box center [395, 178] width 790 height 357
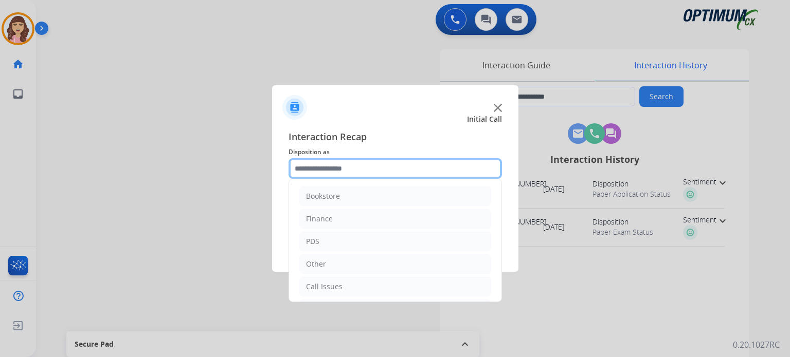
click at [370, 170] on input "text" at bounding box center [395, 168] width 213 height 21
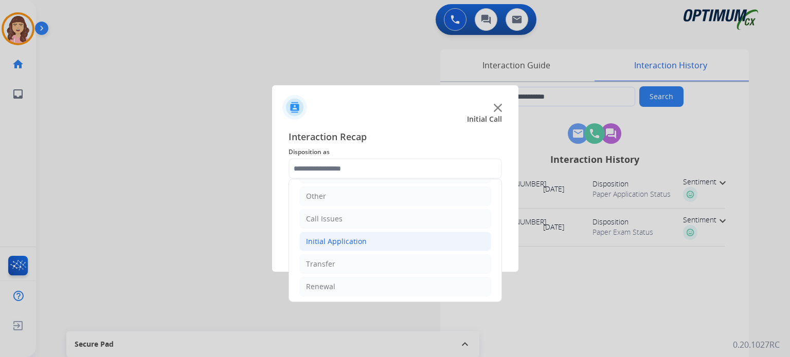
click at [350, 243] on div "Initial Application" at bounding box center [336, 242] width 61 height 10
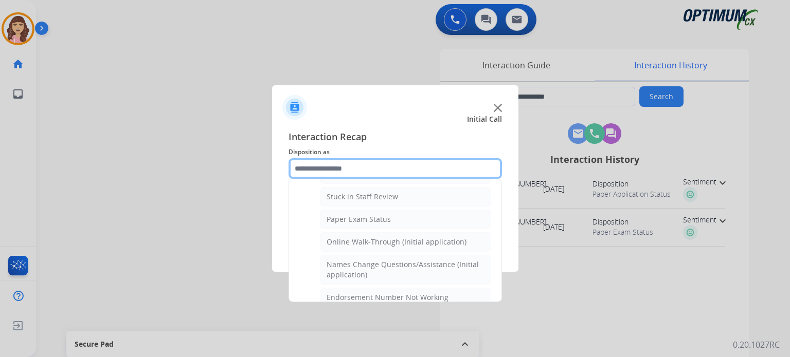
scroll to position [176, 0]
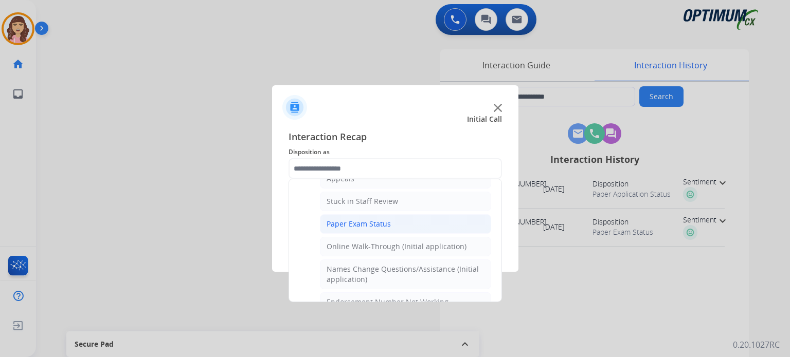
click at [394, 220] on li "Paper Exam Status" at bounding box center [405, 224] width 171 height 20
type input "**********"
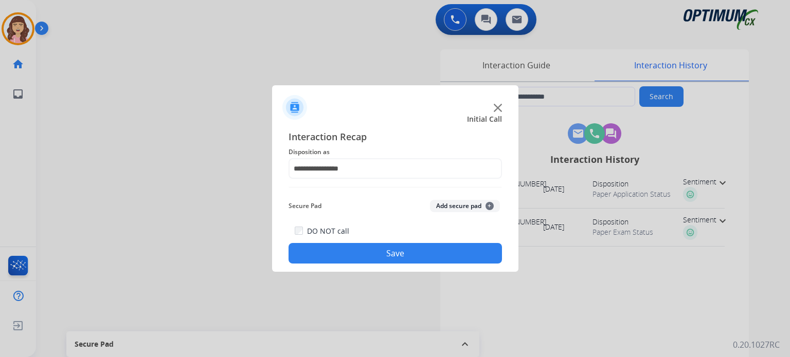
click at [389, 251] on button "Save" at bounding box center [395, 253] width 213 height 21
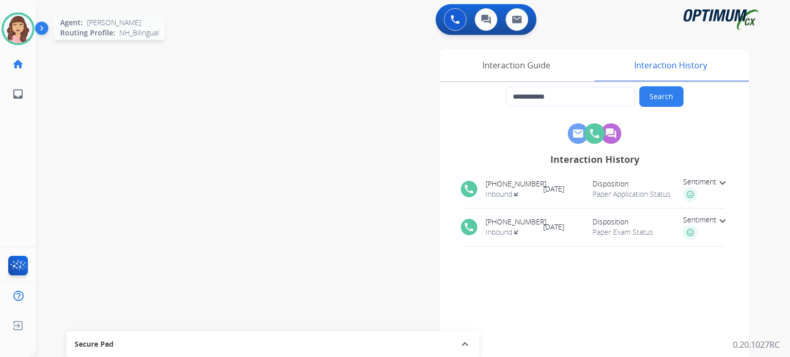
click at [21, 26] on img at bounding box center [18, 28] width 29 height 29
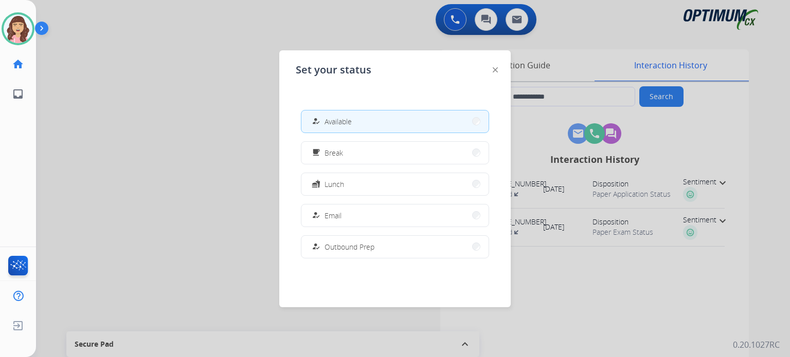
click at [133, 197] on div at bounding box center [395, 178] width 790 height 357
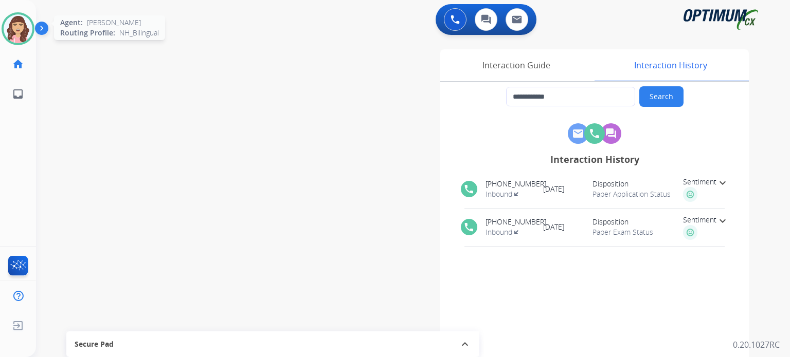
click at [20, 24] on img at bounding box center [18, 28] width 29 height 29
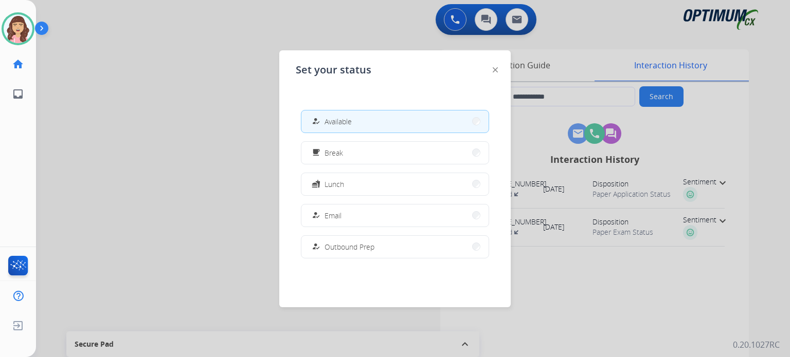
scroll to position [256, 0]
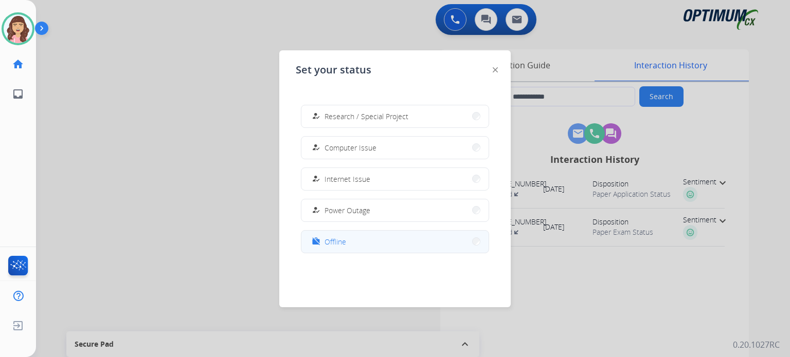
click at [371, 249] on button "work_off Offline" at bounding box center [394, 242] width 187 height 22
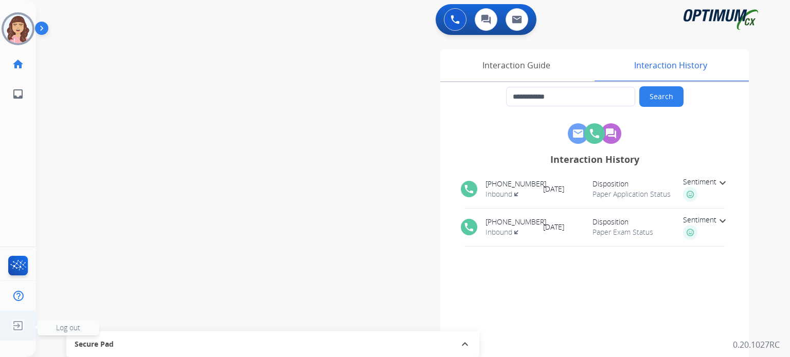
click at [19, 325] on img at bounding box center [18, 326] width 19 height 20
